Goal: Transaction & Acquisition: Purchase product/service

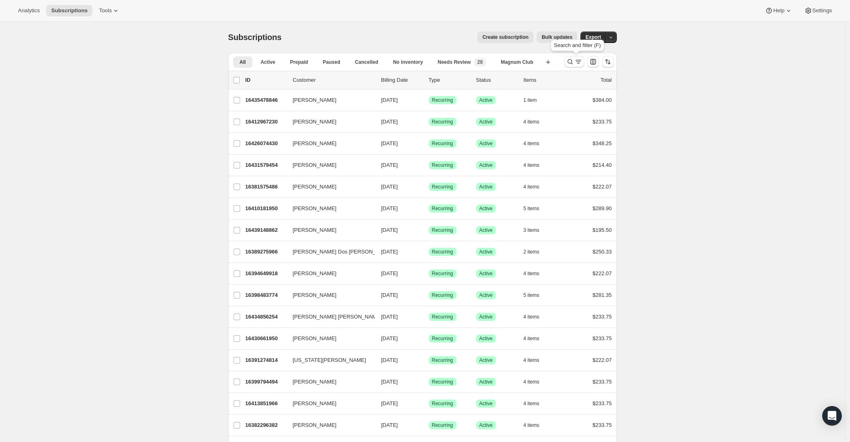
drag, startPoint x: 573, startPoint y: 62, endPoint x: 314, endPoint y: 80, distance: 259.6
click at [573, 61] on icon "Search and filter results" at bounding box center [570, 62] width 8 height 8
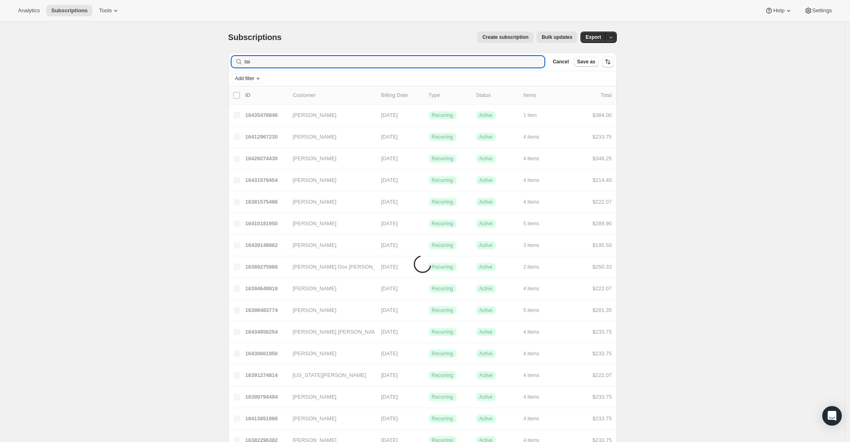
type input "[PERSON_NAME]"
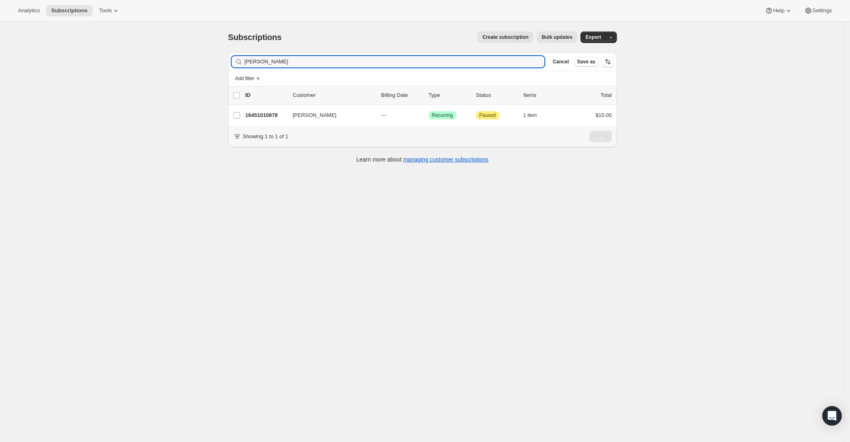
click at [271, 116] on p "16451010878" at bounding box center [265, 115] width 41 height 8
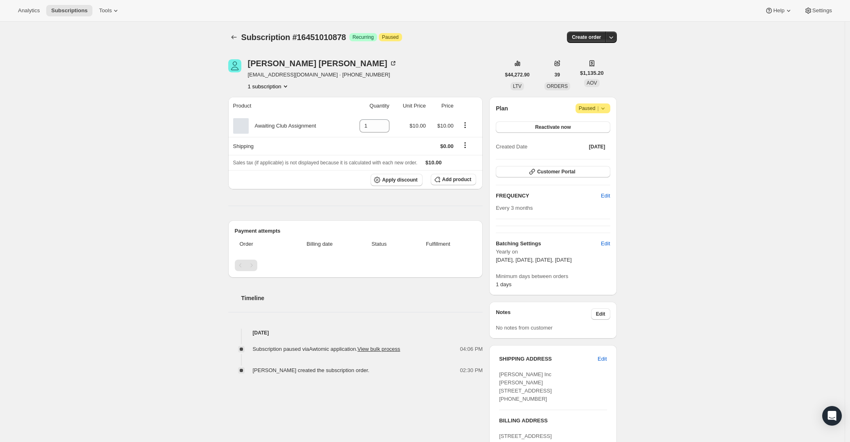
click at [615, 38] on icon "button" at bounding box center [611, 37] width 8 height 8
click at [579, 70] on span "Create custom one-time order" at bounding box center [578, 68] width 71 height 6
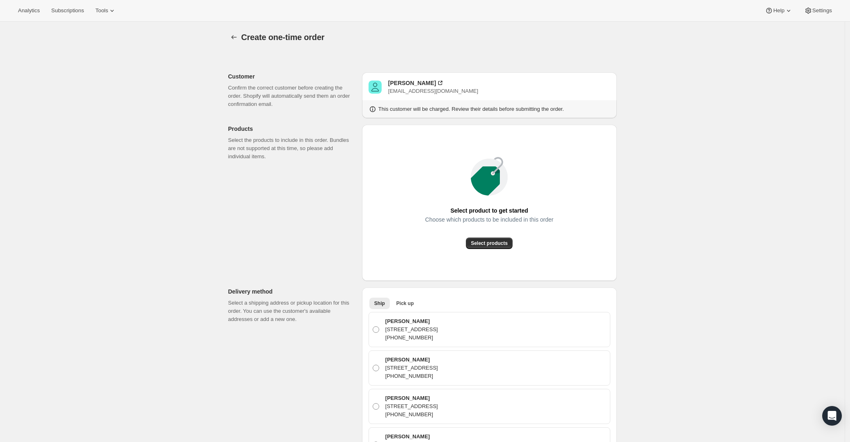
click at [504, 243] on span "Select products" at bounding box center [489, 243] width 37 height 7
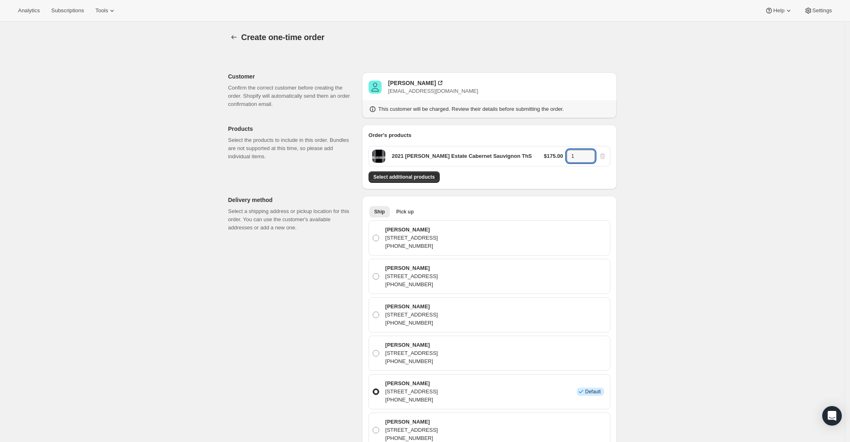
click at [587, 156] on icon at bounding box center [589, 159] width 8 height 8
click at [590, 151] on icon at bounding box center [589, 154] width 8 height 8
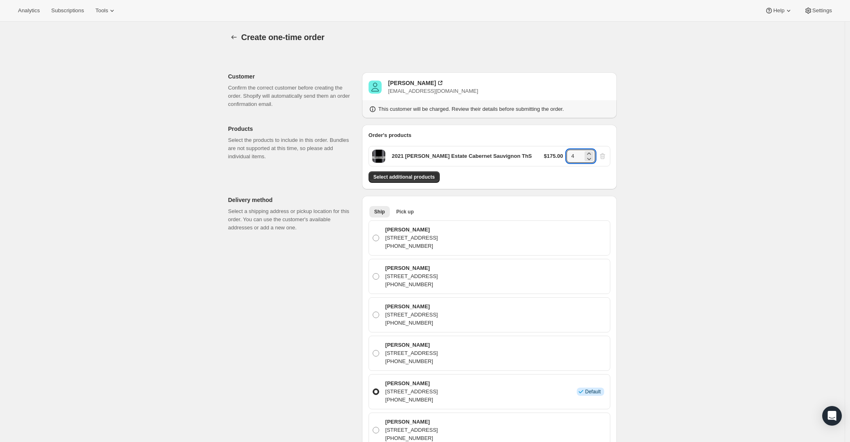
click at [590, 151] on icon at bounding box center [589, 154] width 8 height 8
click at [589, 153] on icon at bounding box center [589, 154] width 8 height 8
click at [591, 158] on icon at bounding box center [589, 159] width 8 height 8
type input "6"
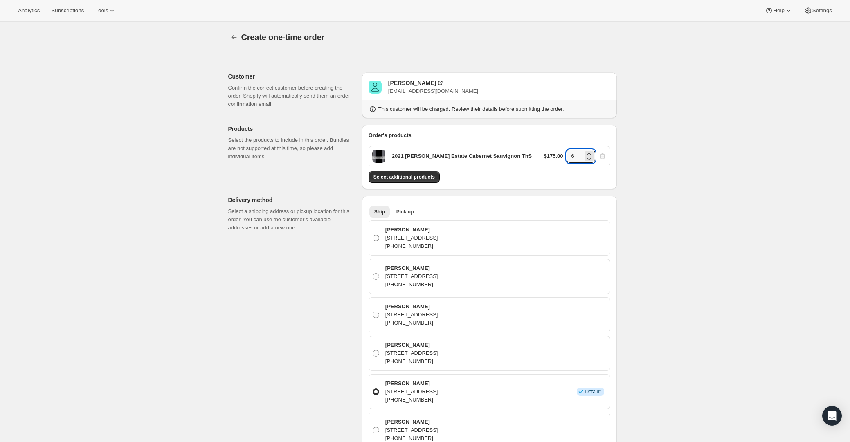
click at [420, 176] on span "Select additional products" at bounding box center [403, 177] width 61 height 7
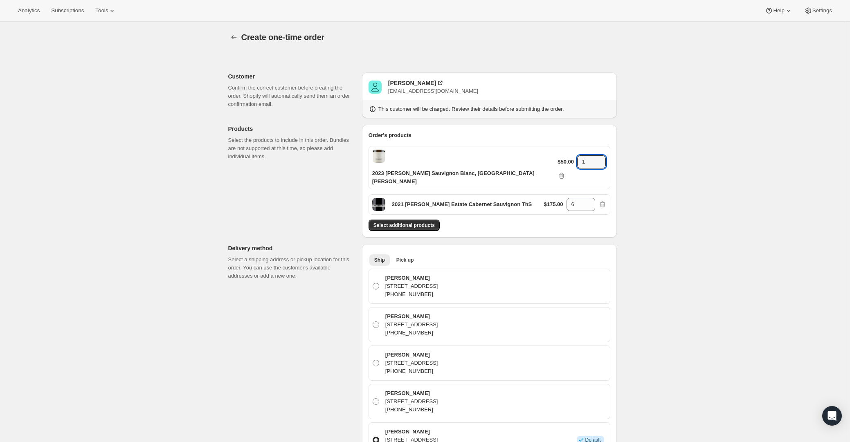
click at [578, 157] on input "1" at bounding box center [585, 161] width 16 height 13
type input "12"
click at [410, 222] on span "Select additional products" at bounding box center [403, 225] width 61 height 7
click at [416, 222] on span "Select additional products" at bounding box center [403, 225] width 61 height 7
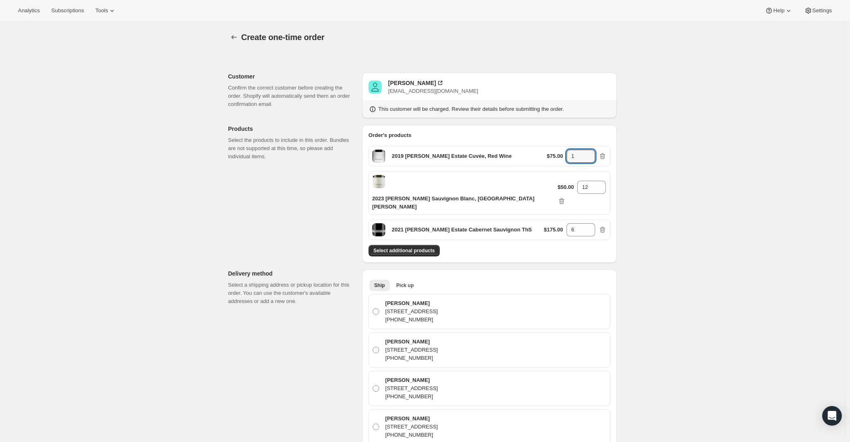
click at [588, 154] on icon at bounding box center [589, 154] width 8 height 8
click at [592, 152] on icon at bounding box center [589, 154] width 8 height 8
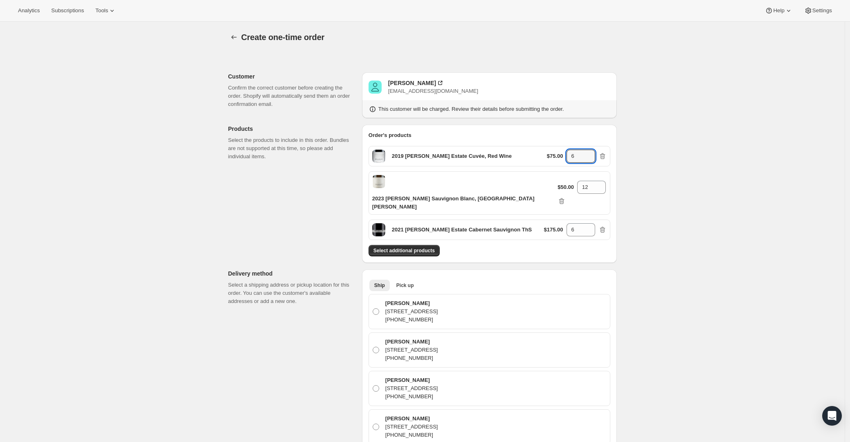
click at [592, 152] on icon at bounding box center [589, 154] width 8 height 8
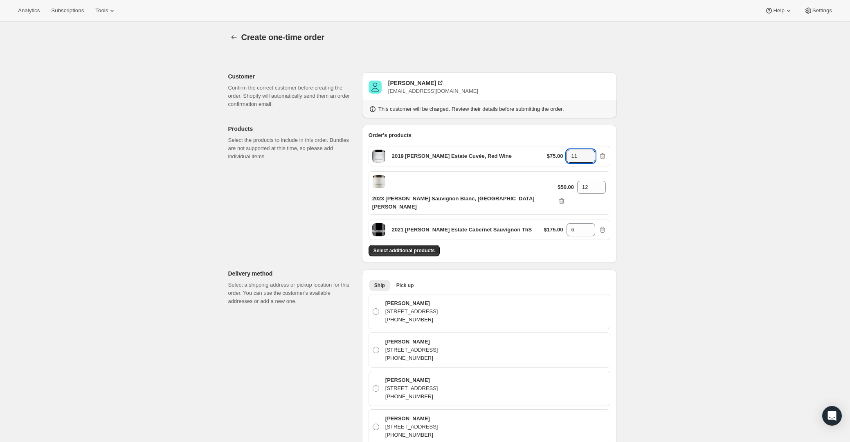
click at [592, 152] on icon at bounding box center [589, 154] width 8 height 8
type input "12"
click at [406, 245] on button "Select additional products" at bounding box center [404, 250] width 71 height 11
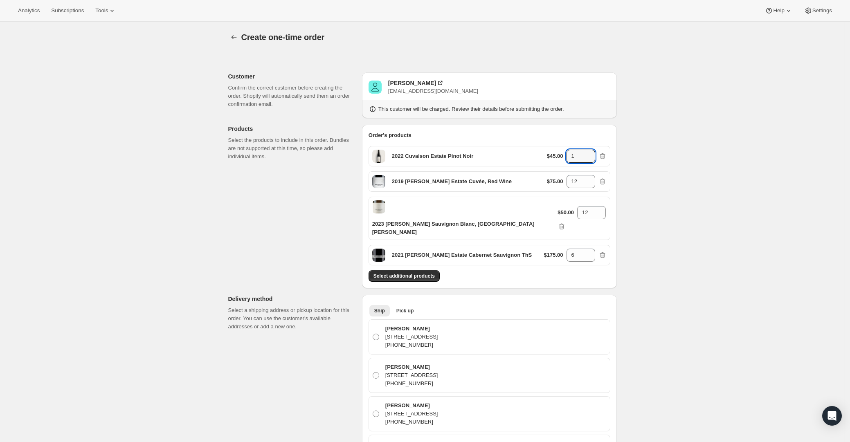
click at [578, 157] on input "1" at bounding box center [575, 156] width 16 height 13
type input "12"
click at [490, 270] on div "Select additional products" at bounding box center [490, 275] width 242 height 11
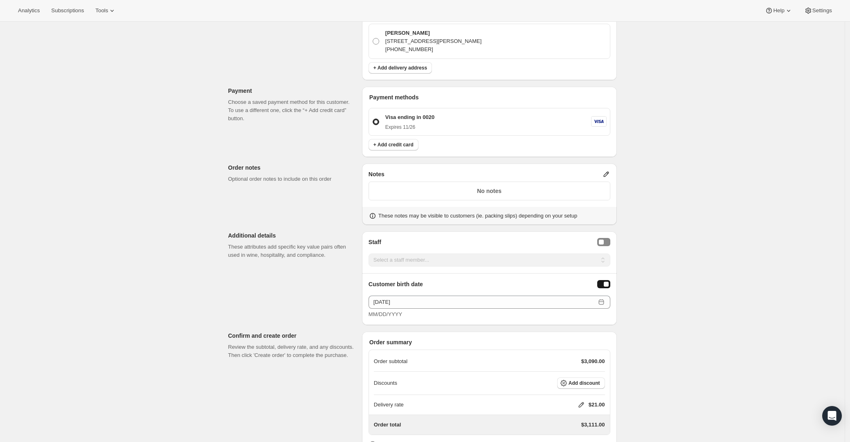
scroll to position [595, 0]
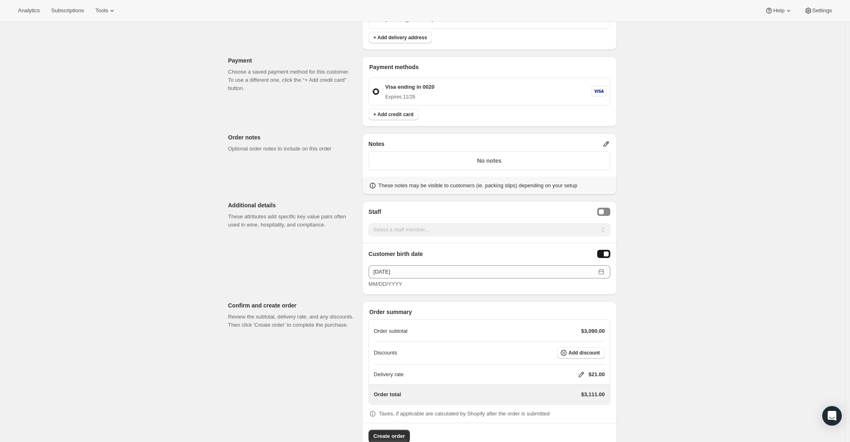
click at [574, 350] on span "Add discount" at bounding box center [584, 353] width 31 height 7
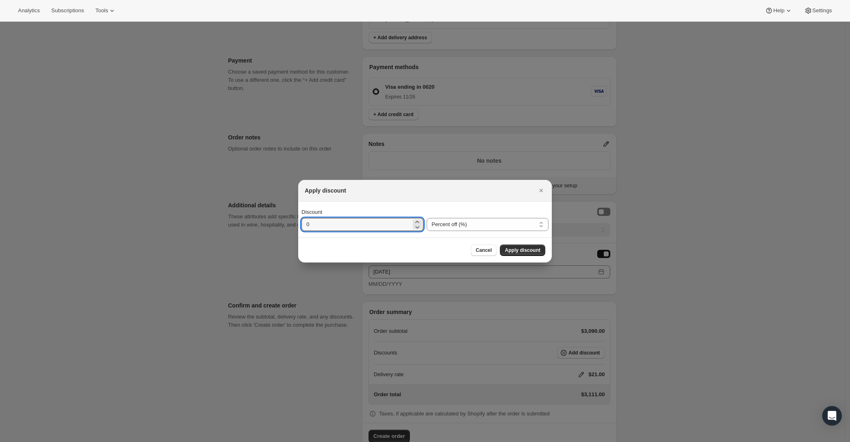
click at [323, 223] on input "0" at bounding box center [356, 224] width 110 height 13
type input "20"
click at [534, 250] on span "Apply discount" at bounding box center [523, 250] width 36 height 7
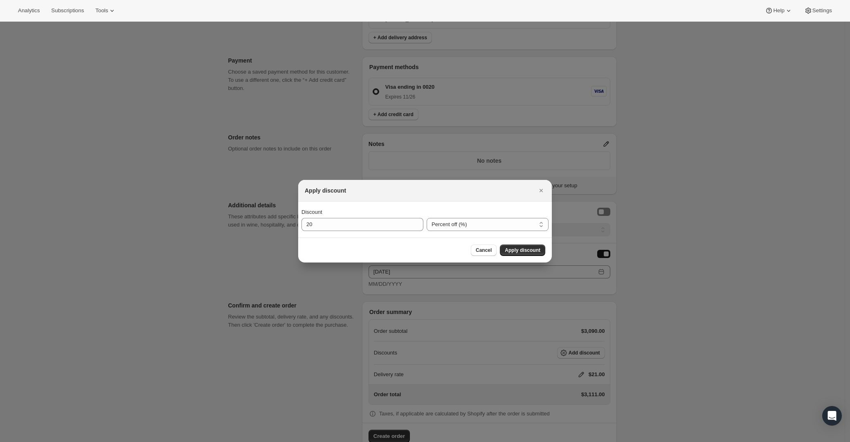
scroll to position [592, 0]
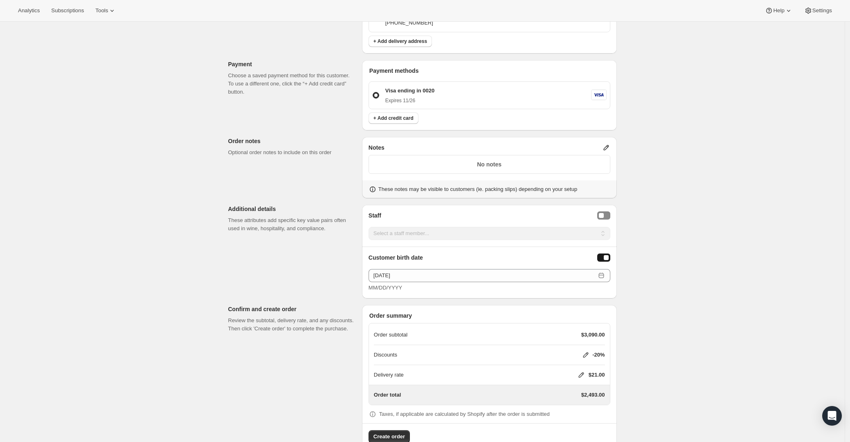
click at [581, 371] on icon at bounding box center [581, 375] width 8 height 8
click at [576, 385] on input "0" at bounding box center [586, 384] width 74 height 13
type input "0"
click at [574, 403] on span "Save" at bounding box center [579, 403] width 11 height 7
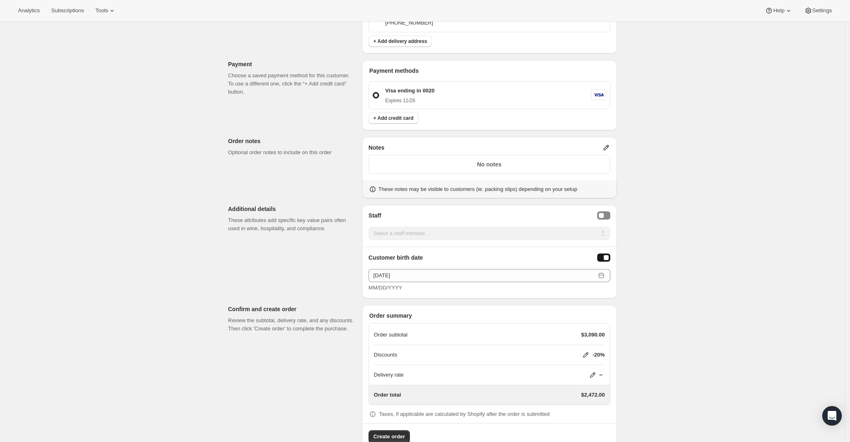
click at [395, 433] on span "Create order" at bounding box center [388, 437] width 31 height 8
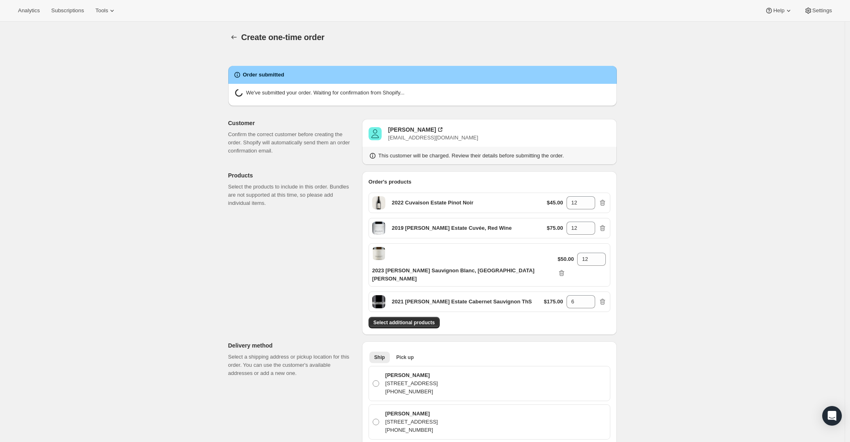
radio input "true"
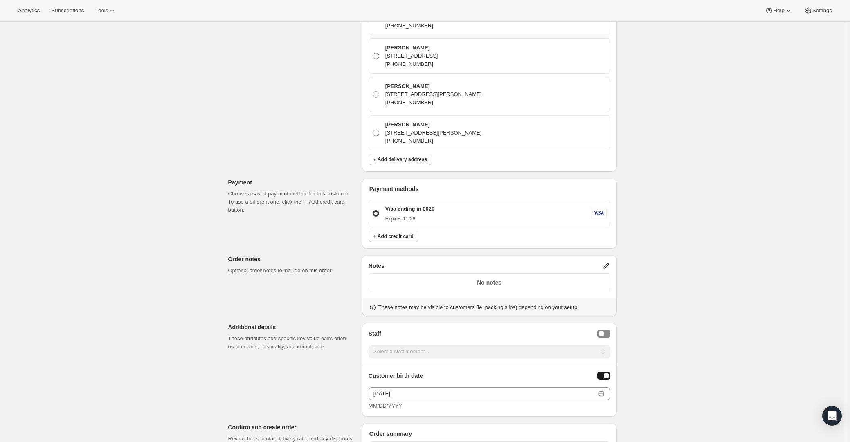
scroll to position [511, 0]
